Goal: Task Accomplishment & Management: Use online tool/utility

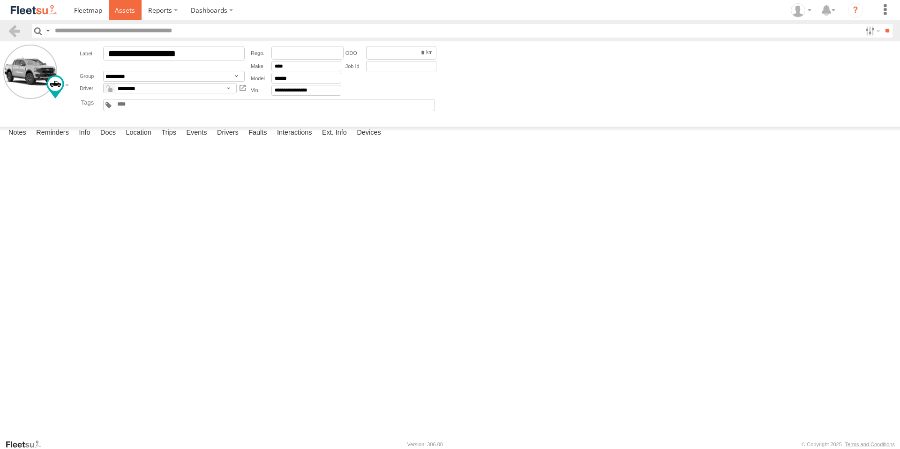
click at [128, 10] on span at bounding box center [125, 10] width 20 height 9
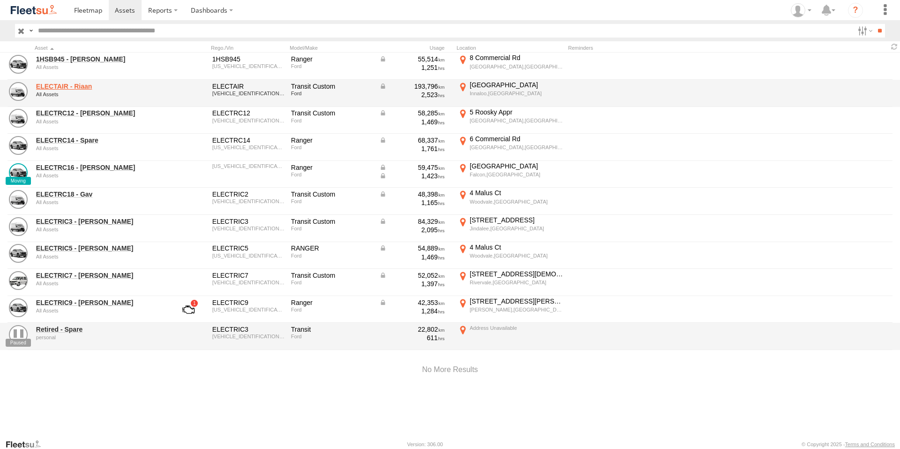
click at [77, 87] on link "ELECTAIR - Riaan" at bounding box center [100, 86] width 128 height 8
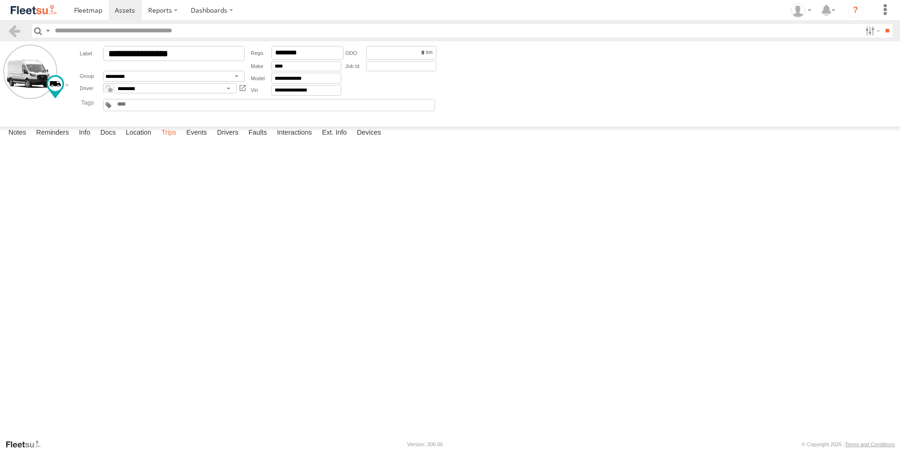
click at [177, 140] on label "Trips" at bounding box center [169, 133] width 24 height 13
click at [89, 7] on span at bounding box center [88, 10] width 28 height 9
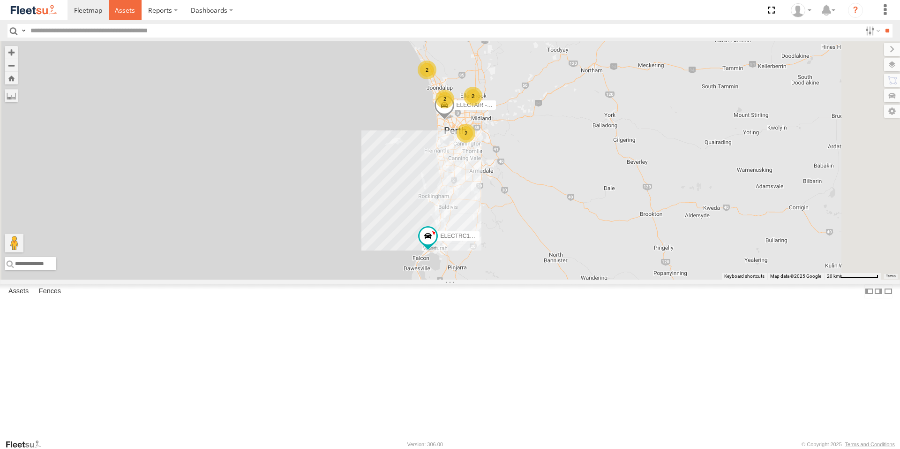
click at [124, 8] on span at bounding box center [125, 10] width 20 height 9
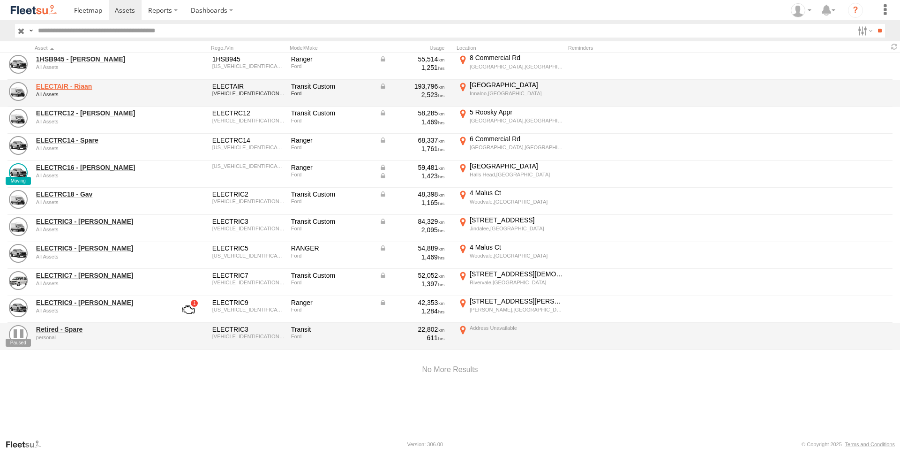
click at [71, 85] on link "ELECTAIR - Riaan" at bounding box center [100, 86] width 128 height 8
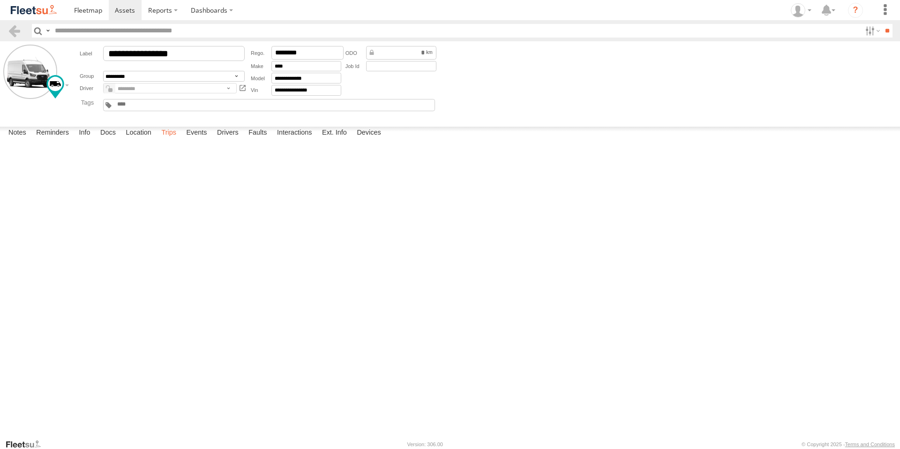
click at [175, 140] on label "Trips" at bounding box center [169, 133] width 24 height 13
click at [0, 0] on label "Albany Hwy Bedfordale,[GEOGRAPHIC_DATA] -32.14944 116.02608" at bounding box center [0, 0] width 0 height 0
drag, startPoint x: 553, startPoint y: 201, endPoint x: 467, endPoint y: 251, distance: 98.7
click at [0, 0] on div at bounding box center [0, 0] width 0 height 0
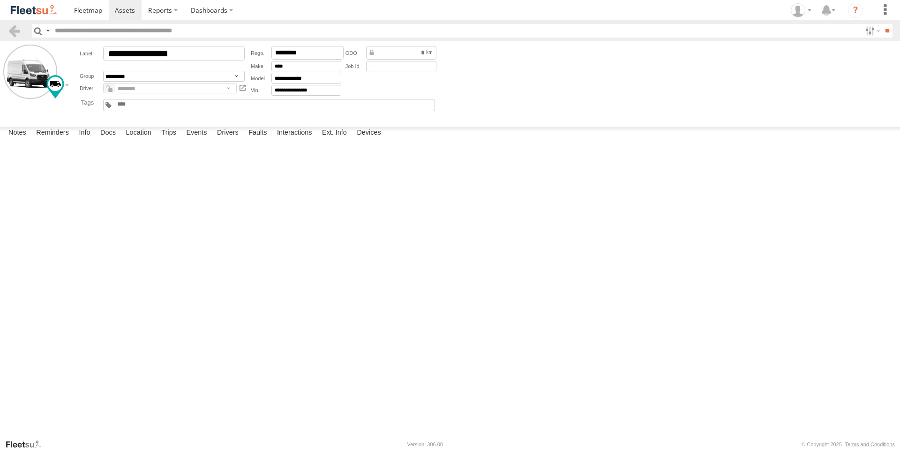
drag, startPoint x: 496, startPoint y: 221, endPoint x: 474, endPoint y: 267, distance: 51.4
click at [0, 0] on div at bounding box center [0, 0] width 0 height 0
click at [0, 0] on label "×" at bounding box center [0, 0] width 0 height 0
click at [0, 0] on label "Albany Hwy Bedfordale,[GEOGRAPHIC_DATA] -32.14944 116.02608" at bounding box center [0, 0] width 0 height 0
drag, startPoint x: 497, startPoint y: 219, endPoint x: 499, endPoint y: 280, distance: 61.0
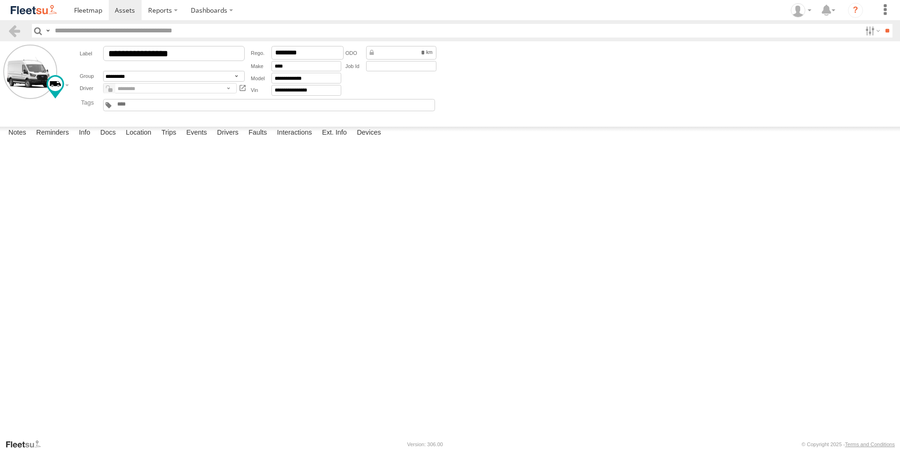
click at [0, 0] on div at bounding box center [0, 0] width 0 height 0
click at [0, 0] on label "×" at bounding box center [0, 0] width 0 height 0
click at [0, 0] on div "158 Jull St" at bounding box center [0, 0] width 0 height 0
click at [0, 0] on label "×" at bounding box center [0, 0] width 0 height 0
click at [200, 140] on label "Events" at bounding box center [196, 133] width 30 height 13
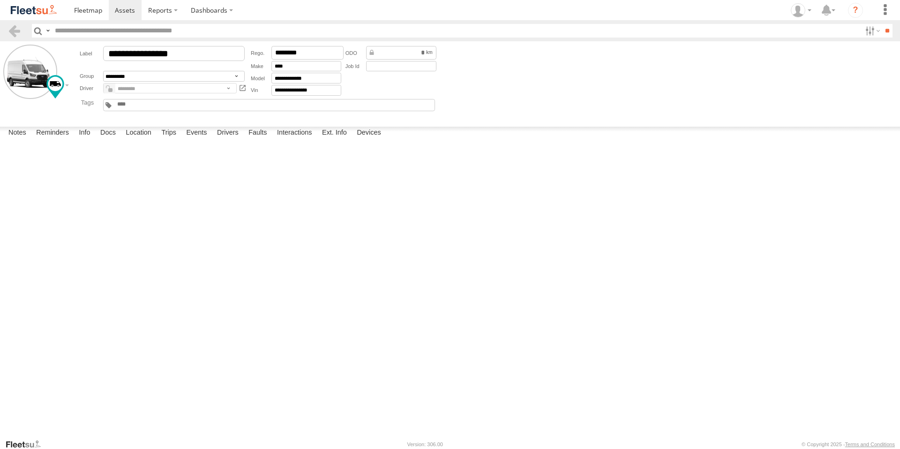
scroll to position [13049, 0]
